Goal: Navigation & Orientation: Find specific page/section

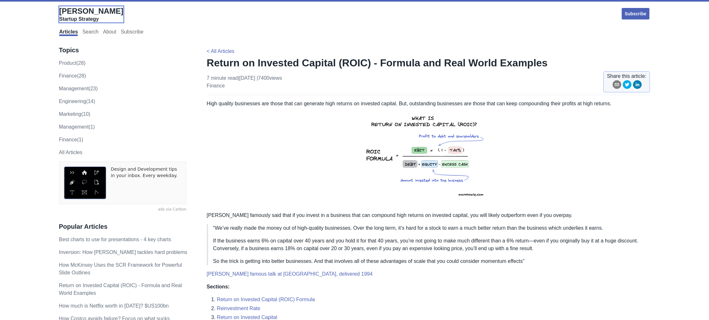
click at [90, 13] on span "[PERSON_NAME]" at bounding box center [91, 11] width 64 height 9
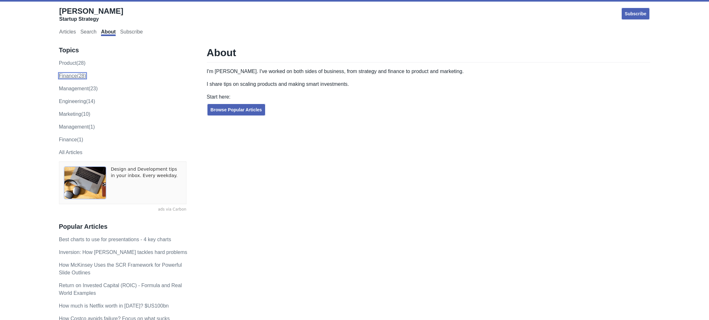
click at [76, 75] on link "finance (28)" at bounding box center [72, 75] width 27 height 5
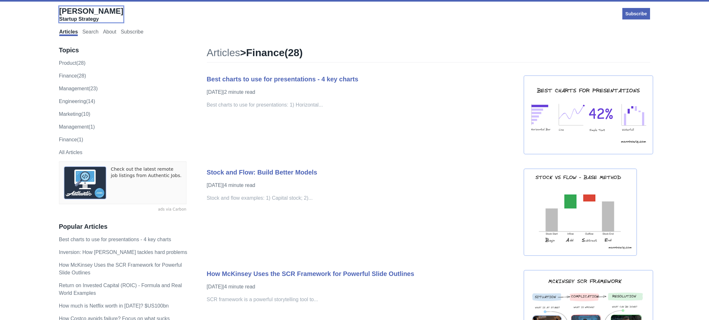
click at [92, 14] on span "[PERSON_NAME]" at bounding box center [91, 11] width 64 height 9
